Goal: Information Seeking & Learning: Find specific page/section

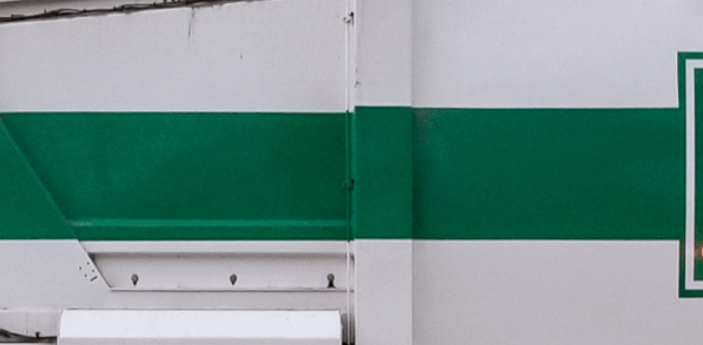
scroll to position [10, 0]
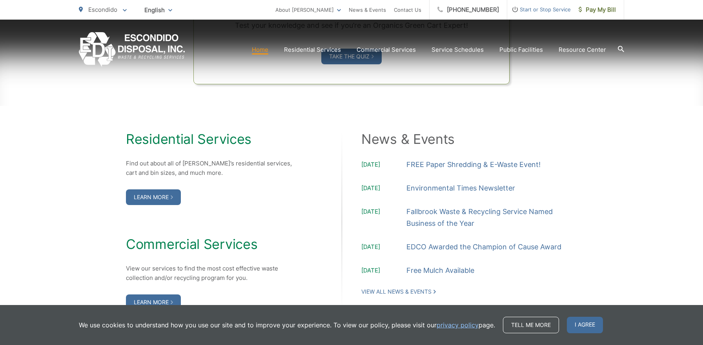
scroll to position [752, 0]
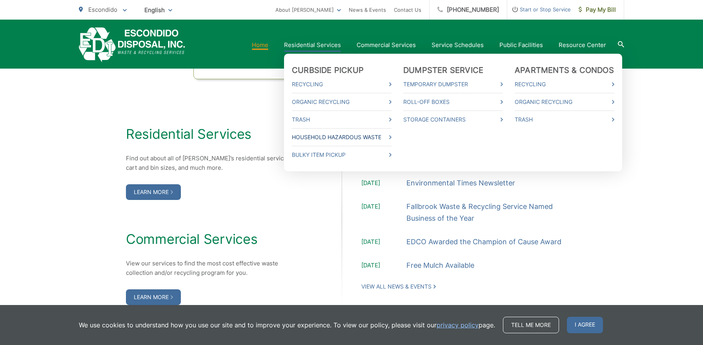
click at [331, 136] on link "Household Hazardous Waste" at bounding box center [342, 137] width 100 height 9
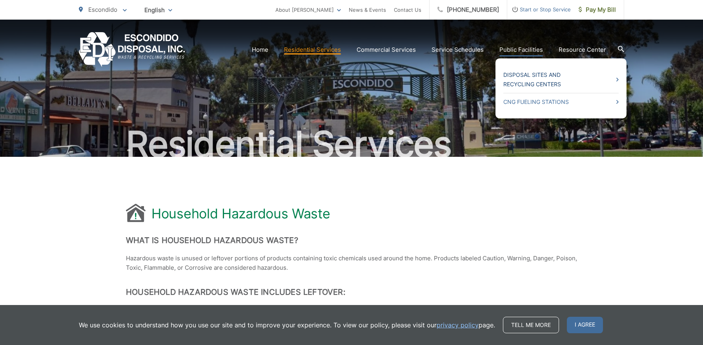
click at [521, 77] on link "Disposal Sites and Recycling Centers" at bounding box center [560, 79] width 115 height 19
